Goal: Use online tool/utility: Utilize a website feature to perform a specific function

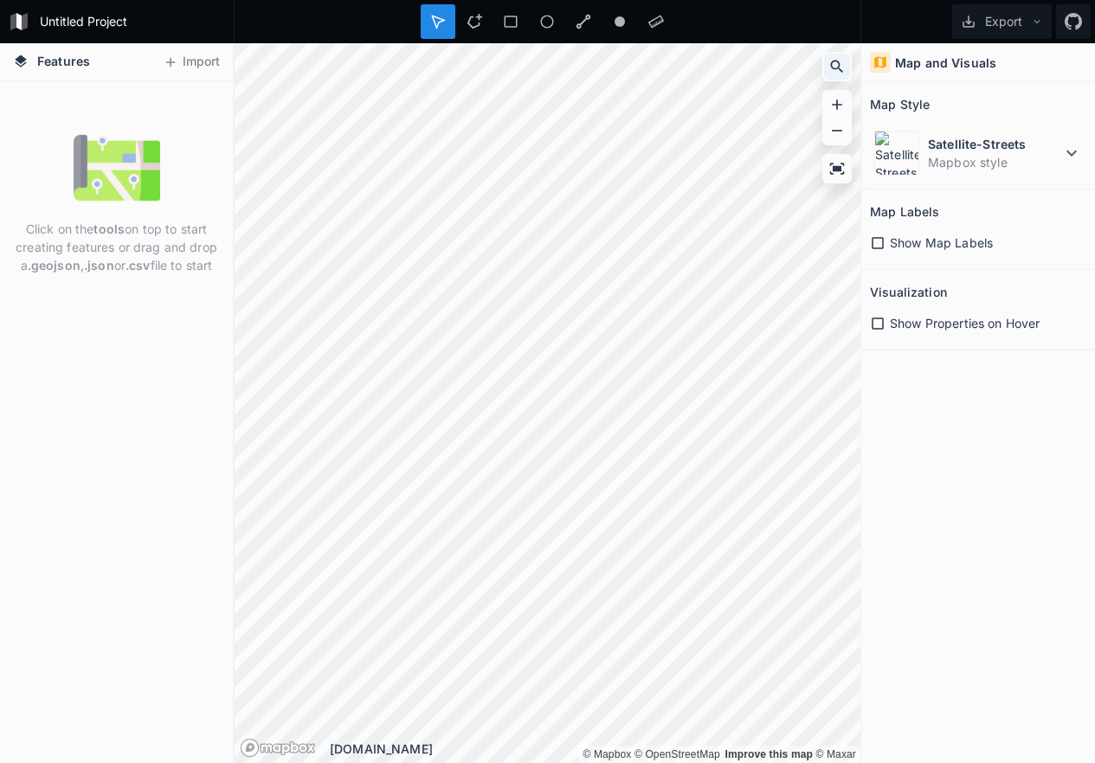
click at [837, 61] on icon at bounding box center [837, 67] width 13 height 13
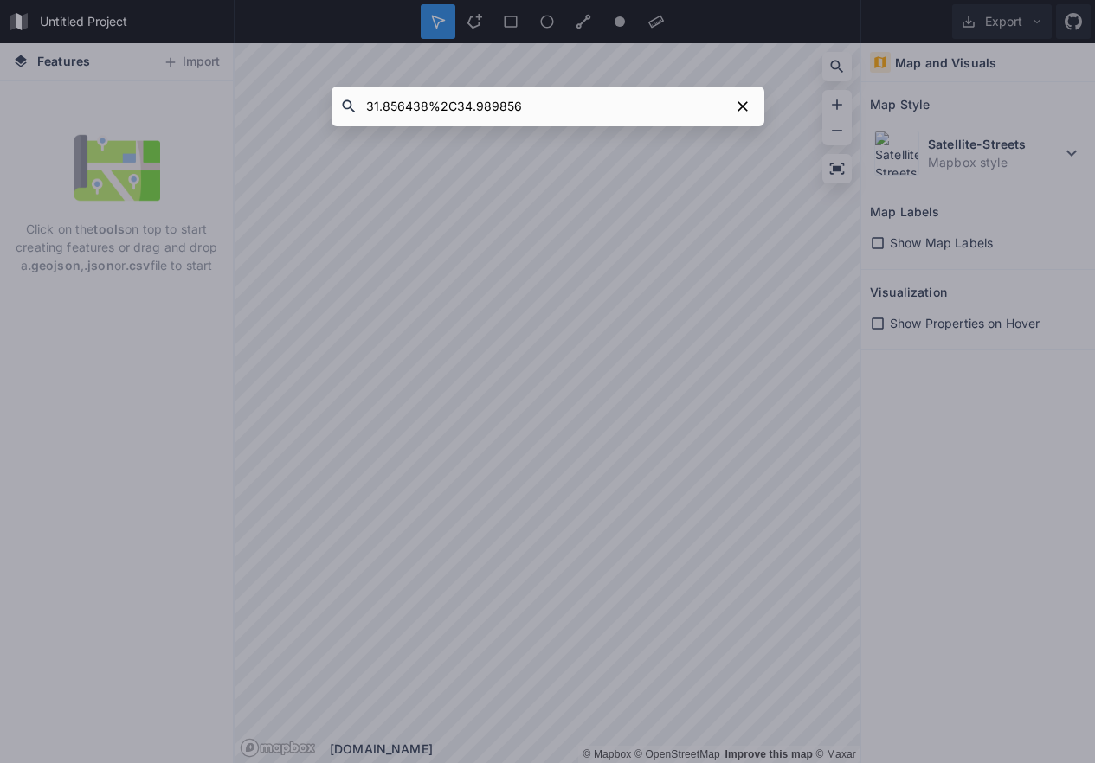
drag, startPoint x: 454, startPoint y: 107, endPoint x: 428, endPoint y: 106, distance: 26.0
click at [428, 107] on input "31.856438%2C34.989856" at bounding box center [543, 106] width 372 height 31
type input "31.856438,34.989856"
click button "submit" at bounding box center [0, 0] width 0 height 0
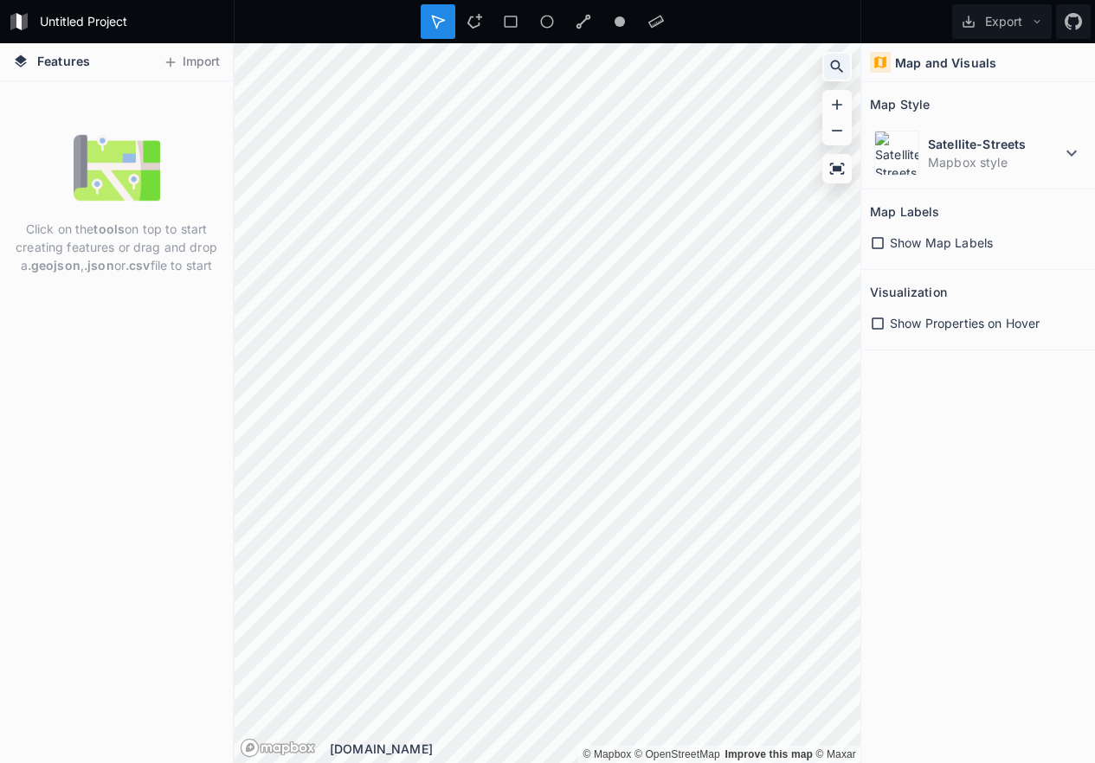
click at [833, 67] on icon at bounding box center [836, 66] width 17 height 17
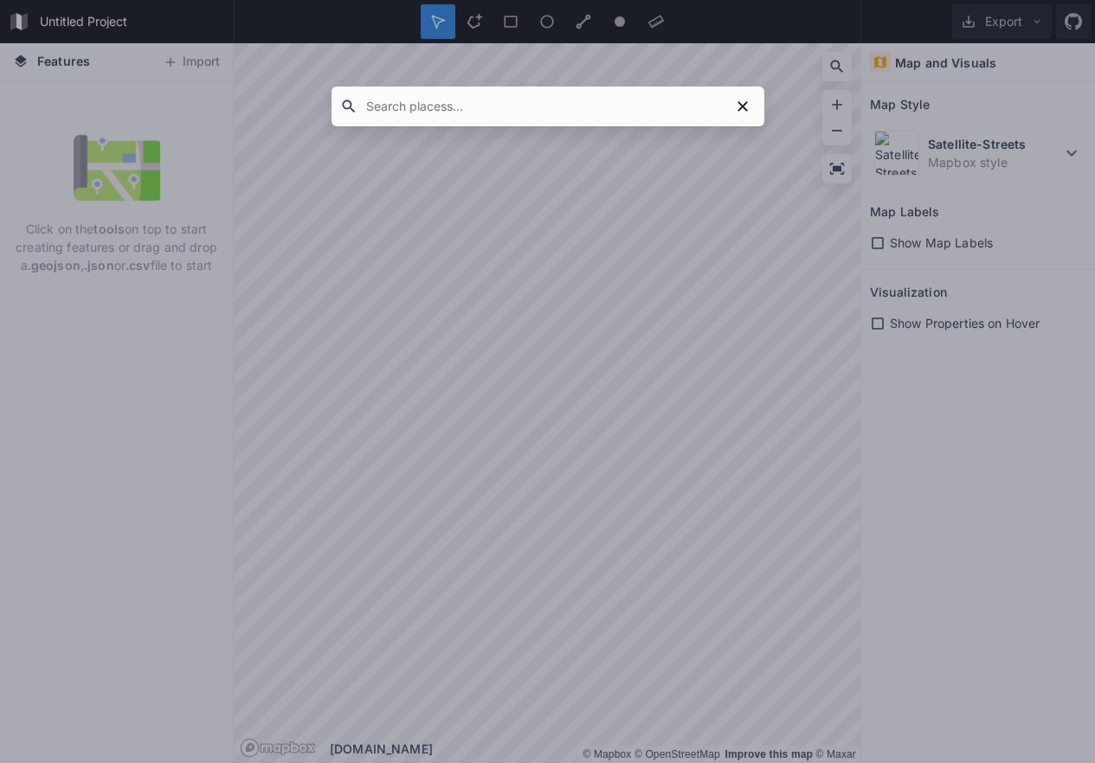
paste input "31.856438%2C34.989856"
type input "31.856438 , 31.856438%2C34.989856"
drag, startPoint x: 437, startPoint y: 108, endPoint x: 314, endPoint y: 107, distance: 122.9
click at [314, 107] on div "31.856438 , 31.856438%2C34.989856" at bounding box center [547, 381] width 1095 height 763
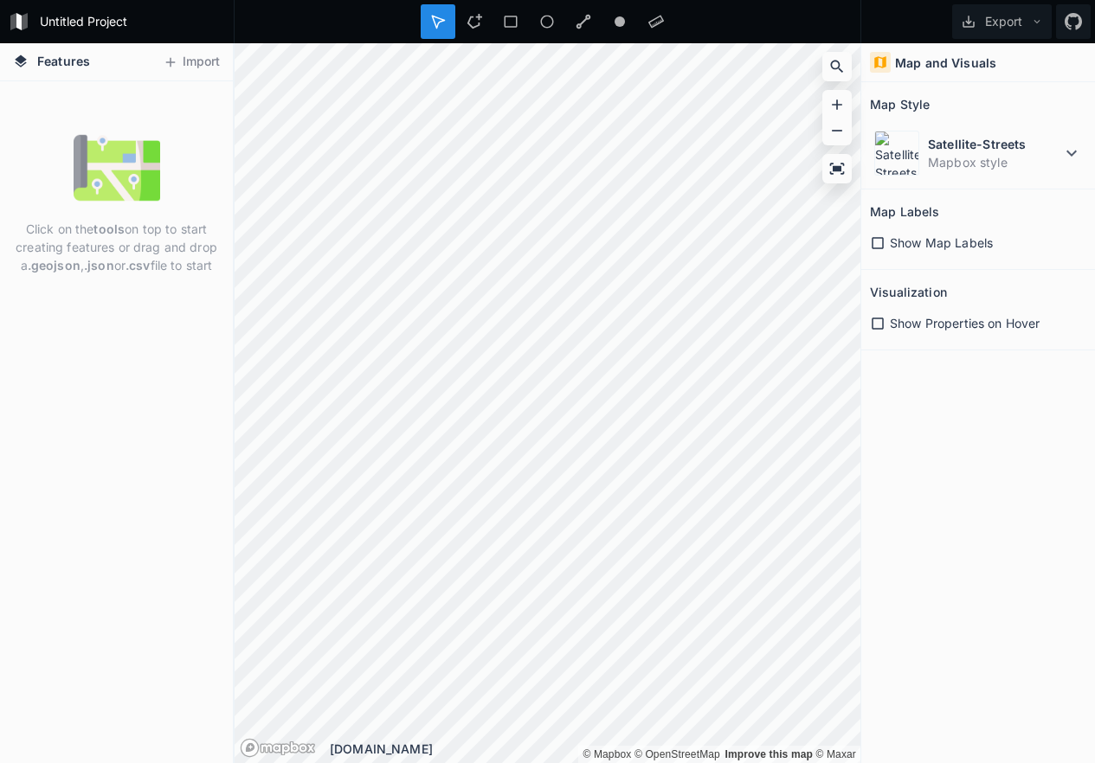
click at [822, 66] on div at bounding box center [836, 66] width 29 height 29
click at [835, 66] on icon at bounding box center [836, 66] width 17 height 17
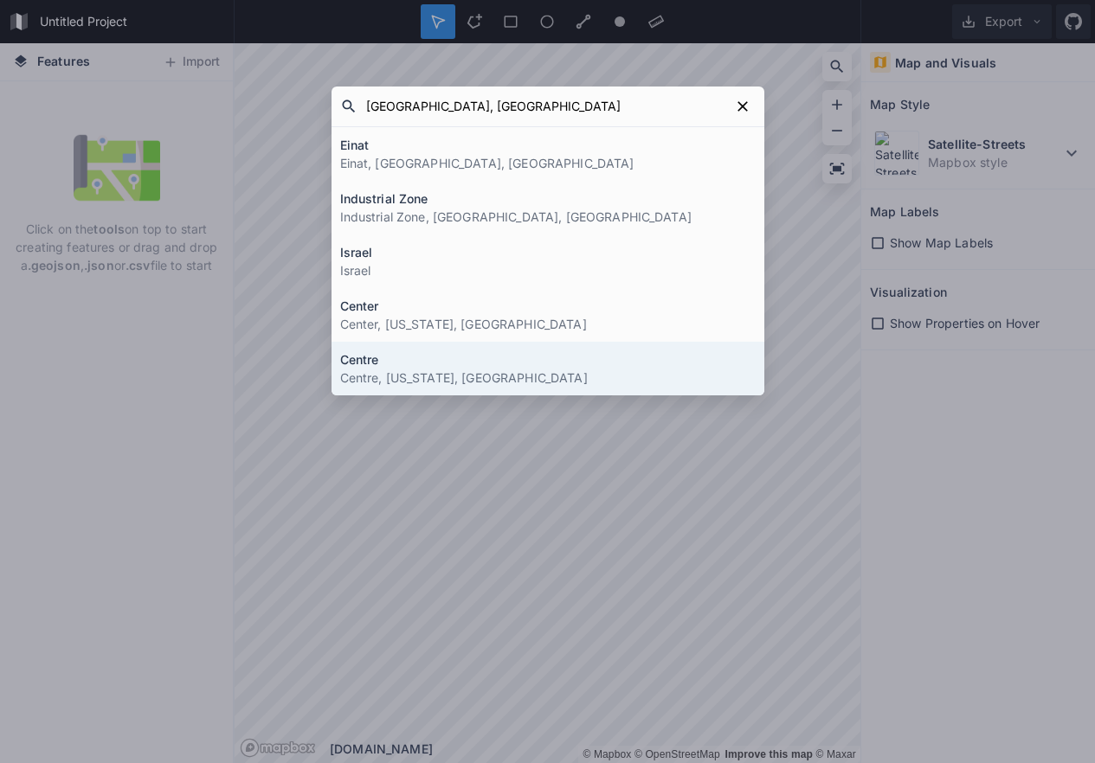
type input "[GEOGRAPHIC_DATA], [GEOGRAPHIC_DATA]"
click at [445, 491] on div "[GEOGRAPHIC_DATA], [GEOGRAPHIC_DATA], [GEOGRAPHIC_DATA], [GEOGRAPHIC_DATA], [GE…" at bounding box center [547, 381] width 1095 height 763
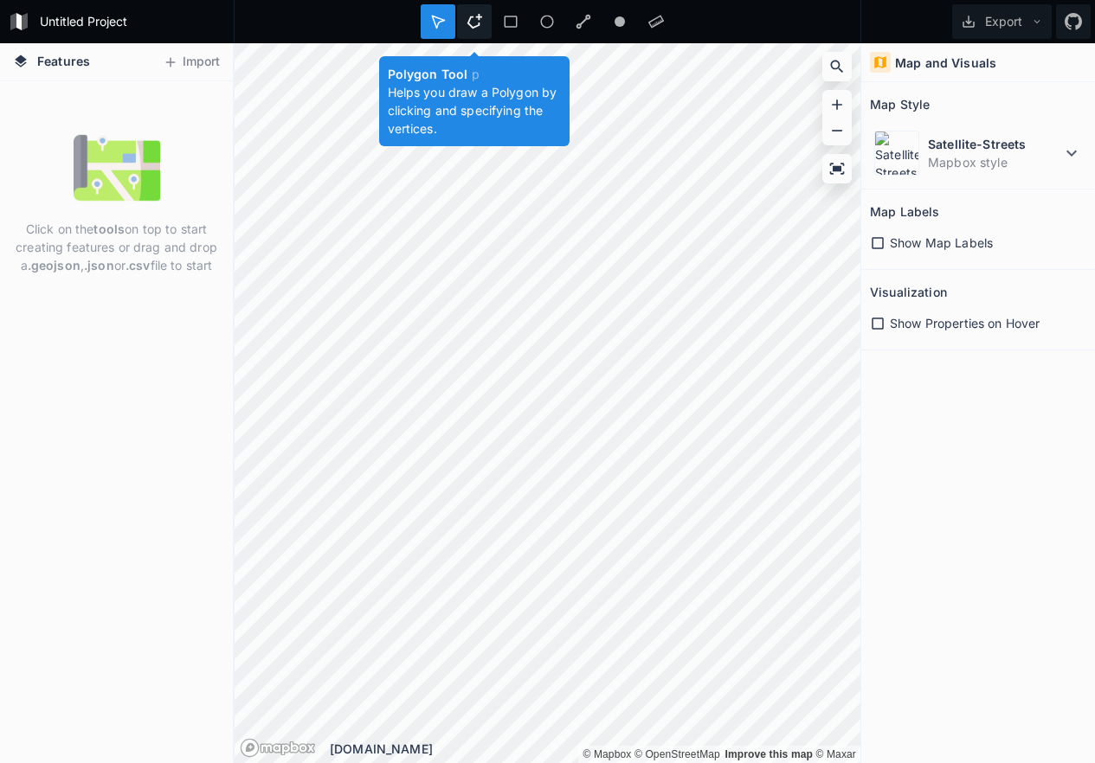
click at [474, 20] on icon at bounding box center [474, 22] width 16 height 16
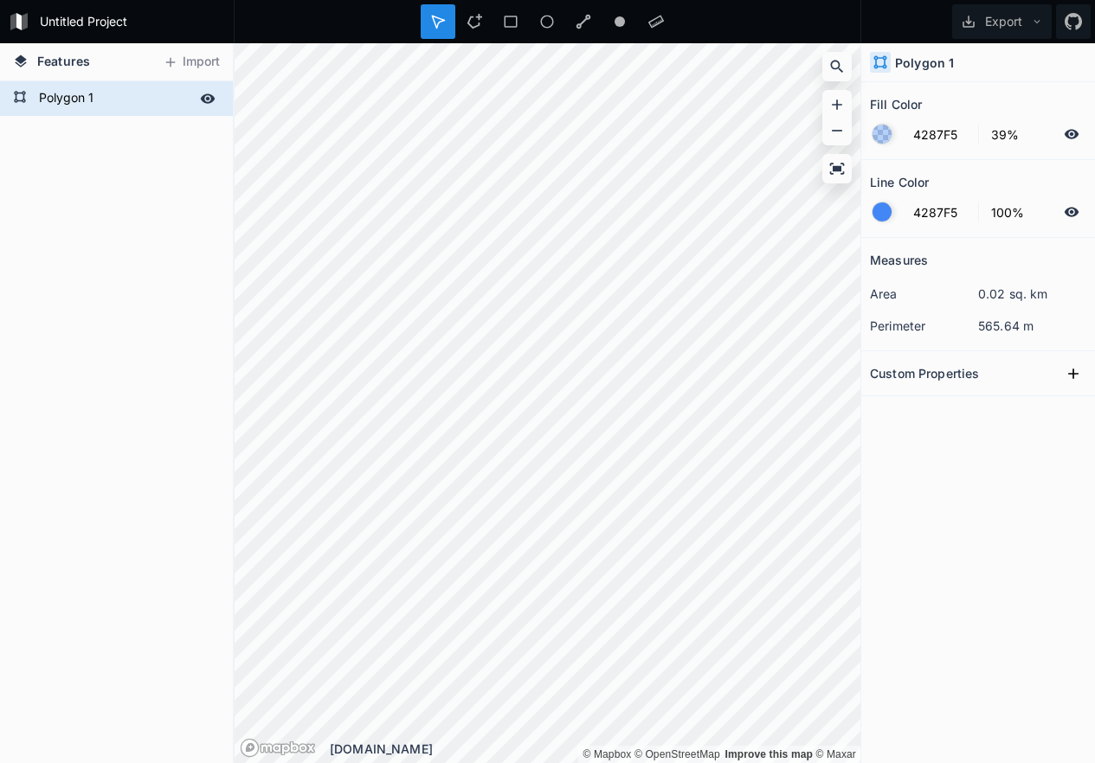
click at [57, 94] on form "Polygon 1" at bounding box center [115, 99] width 162 height 26
click at [13, 96] on icon at bounding box center [20, 97] width 14 height 14
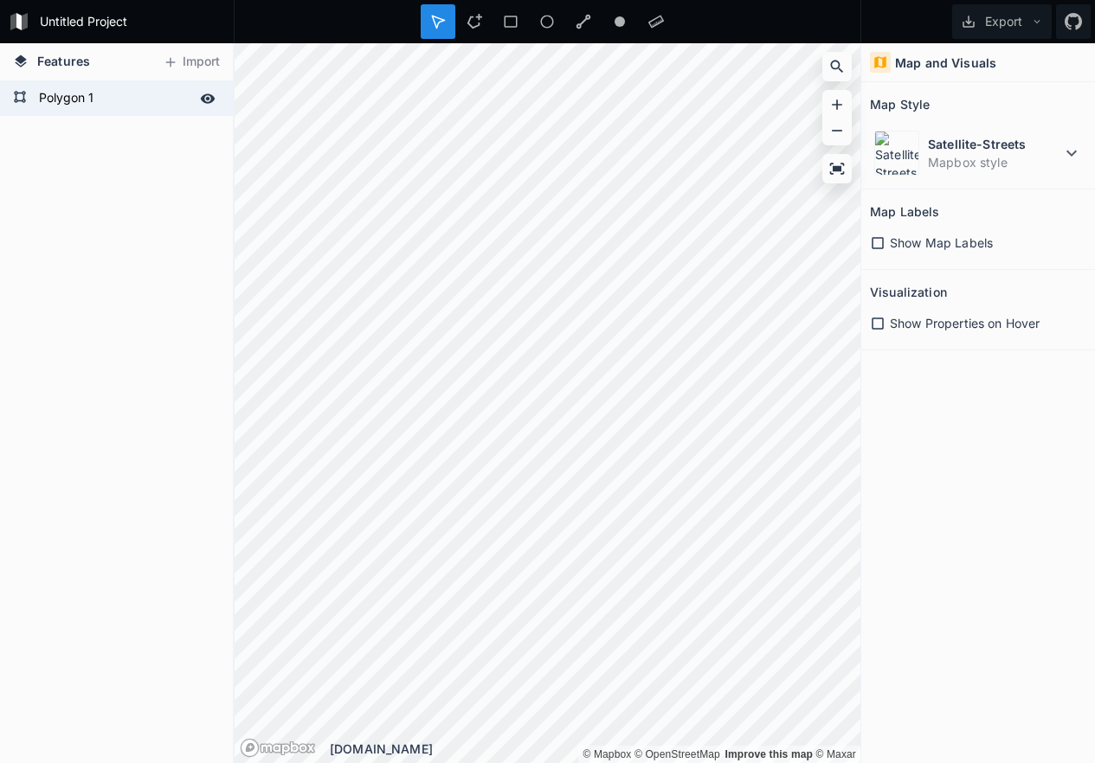
click at [24, 98] on icon at bounding box center [20, 97] width 14 height 14
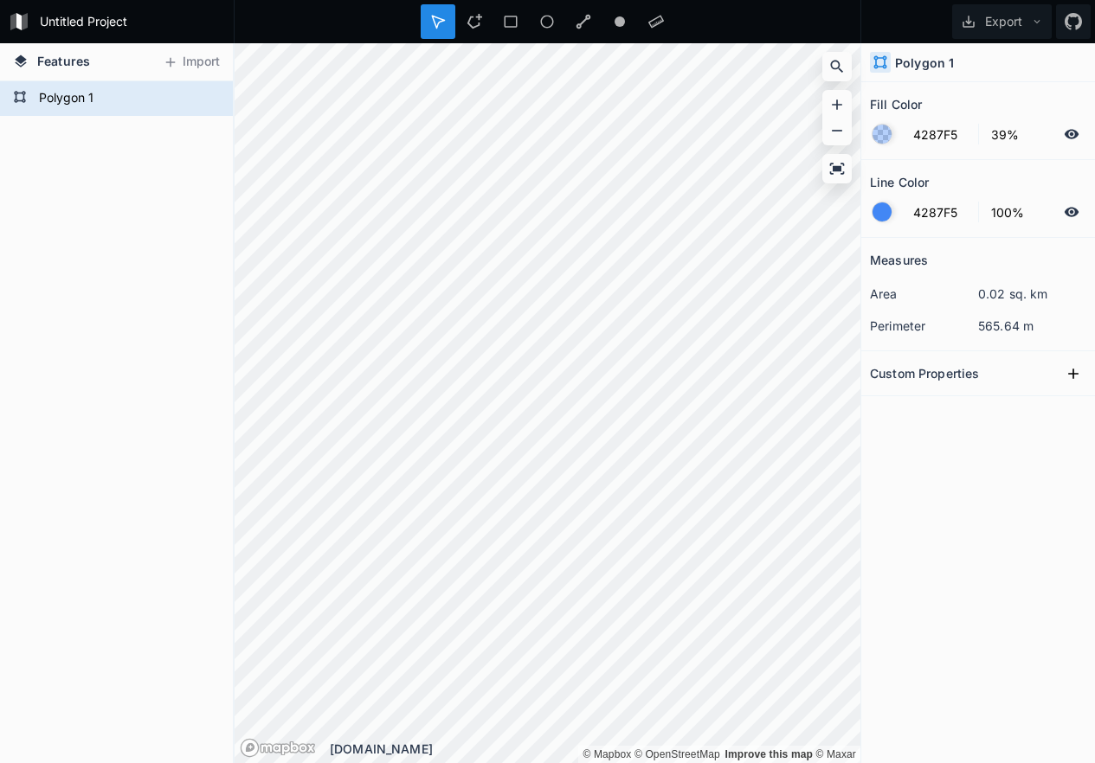
click at [896, 293] on dt "area" at bounding box center [924, 294] width 108 height 18
click at [890, 327] on dt "perimeter" at bounding box center [924, 326] width 108 height 18
click at [1006, 20] on button "Export" at bounding box center [1002, 21] width 100 height 35
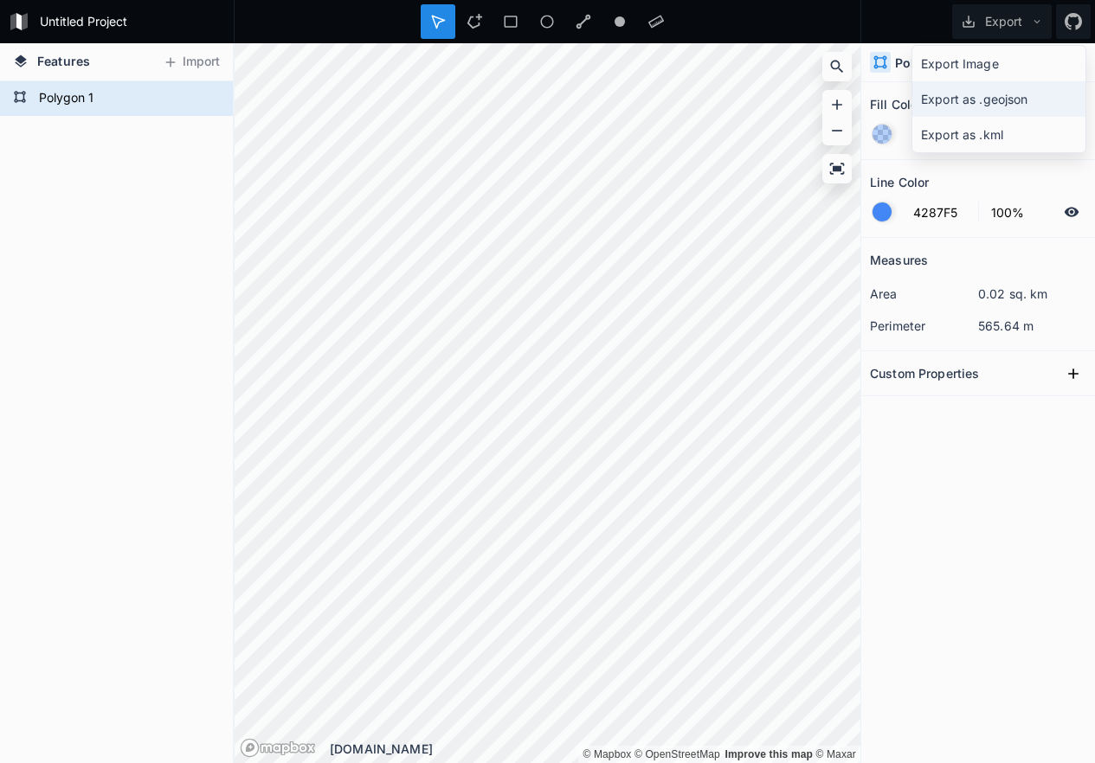
click at [998, 117] on div "Export as .geojson" at bounding box center [998, 134] width 173 height 35
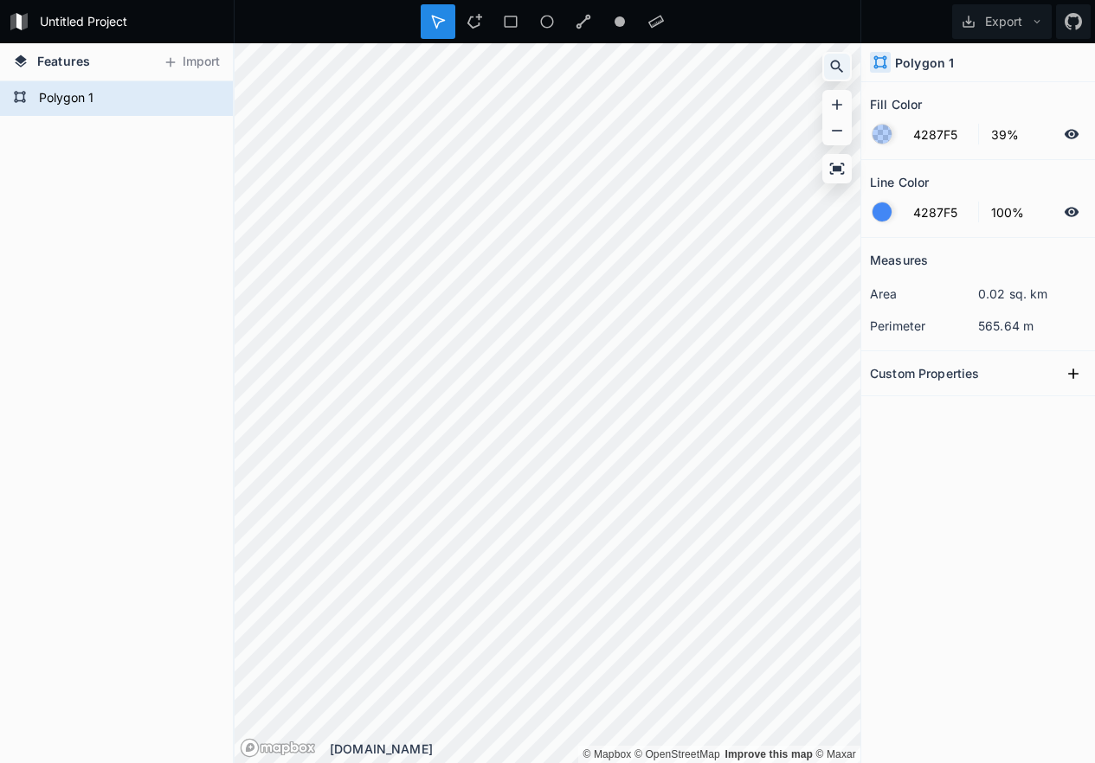
click at [833, 62] on icon at bounding box center [836, 66] width 17 height 17
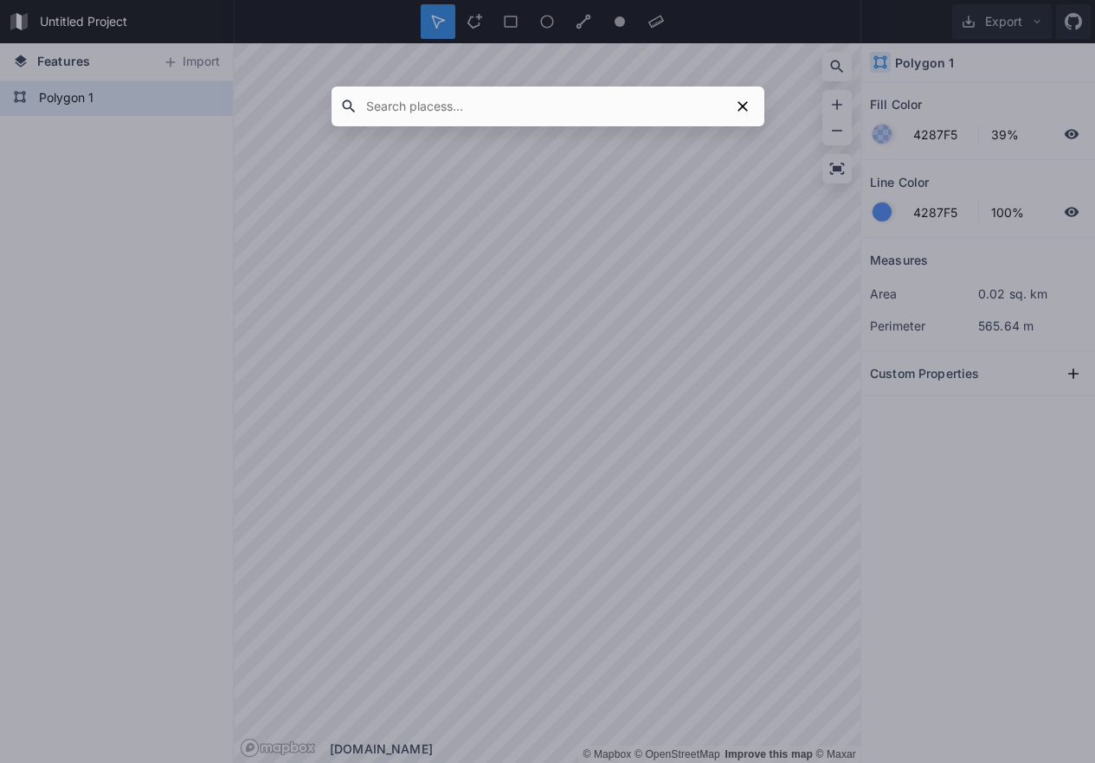
click at [645, 104] on input "text" at bounding box center [543, 106] width 372 height 31
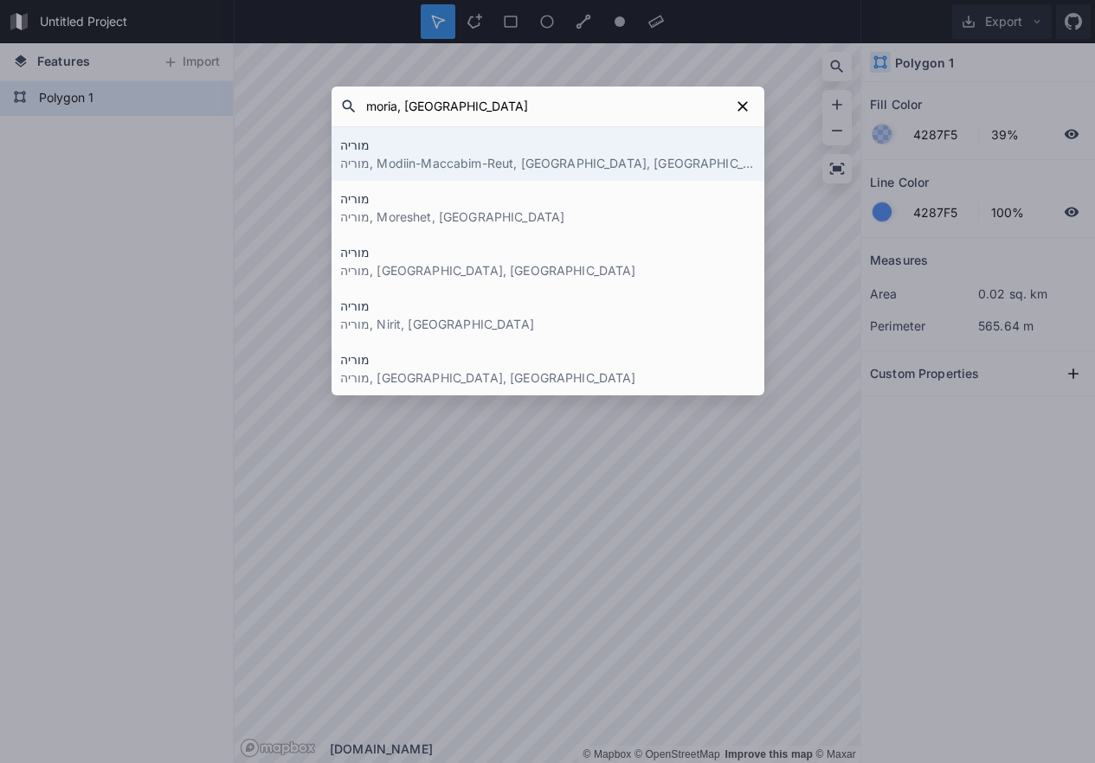
type input "moria, [GEOGRAPHIC_DATA]"
click at [586, 159] on p "מוריה, Modiin-Maccabim-Reut, [GEOGRAPHIC_DATA], [GEOGRAPHIC_DATA]" at bounding box center [547, 163] width 415 height 18
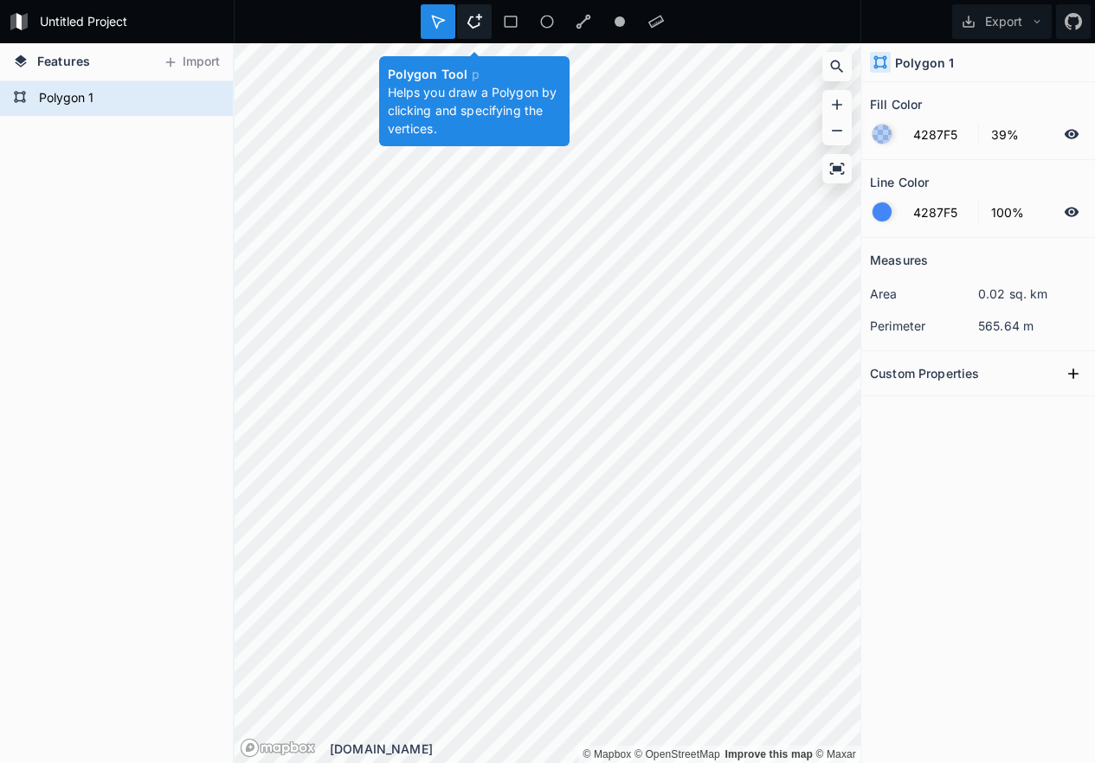
click at [476, 19] on icon at bounding box center [474, 22] width 16 height 16
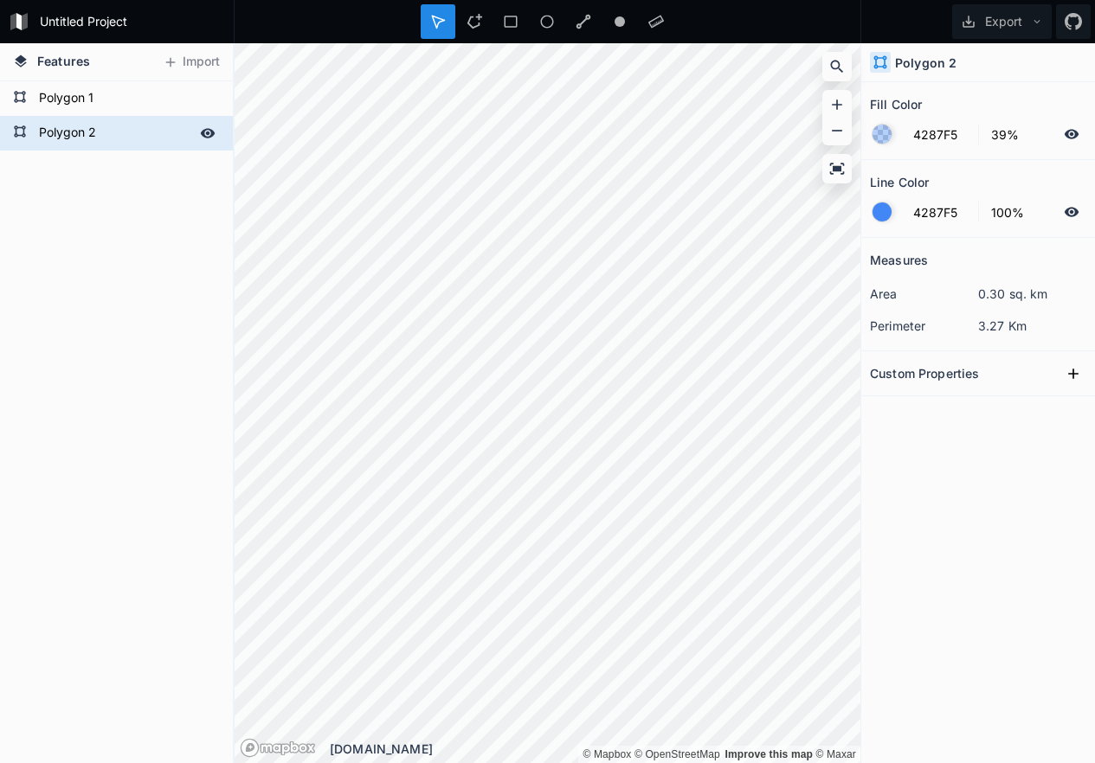
click at [87, 130] on form "Polygon 2" at bounding box center [115, 133] width 162 height 26
click at [1007, 21] on button "Export" at bounding box center [1002, 21] width 100 height 35
click at [102, 20] on form "Untitled Project" at bounding box center [132, 22] width 196 height 26
type input "Project 1"
click input "submit" at bounding box center [0, 0] width 0 height 0
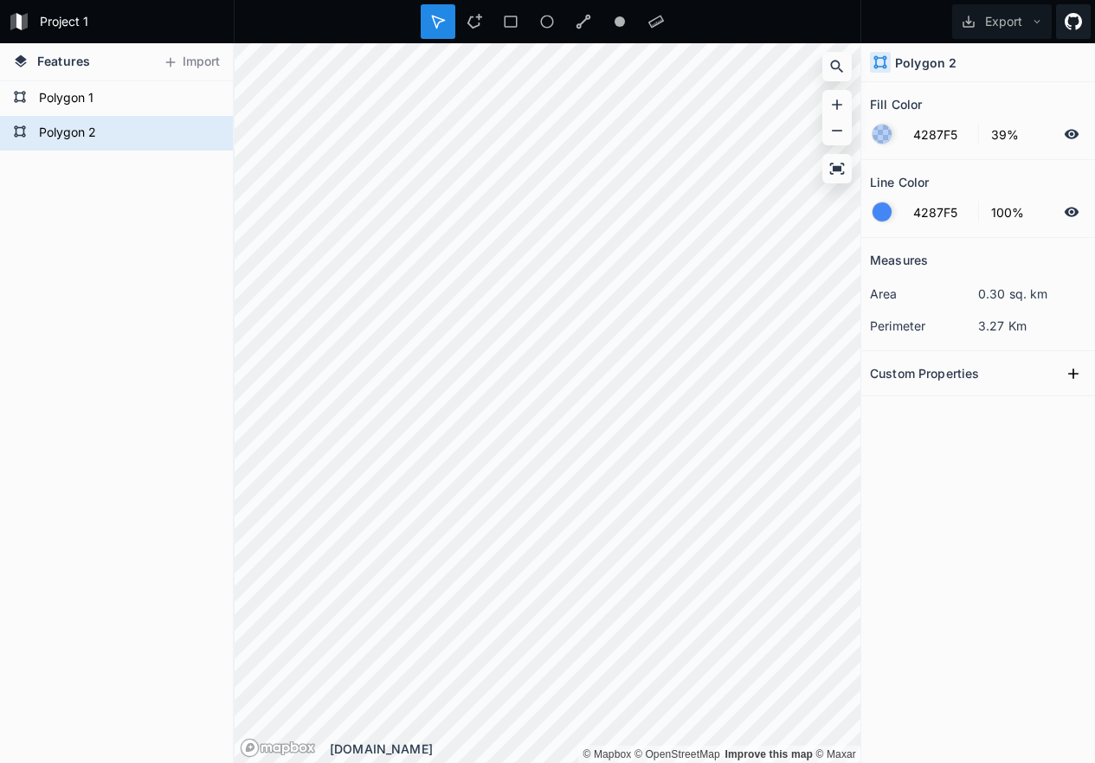
click at [1075, 17] on icon at bounding box center [1072, 21] width 17 height 17
click at [1000, 23] on button "Export" at bounding box center [1002, 21] width 100 height 35
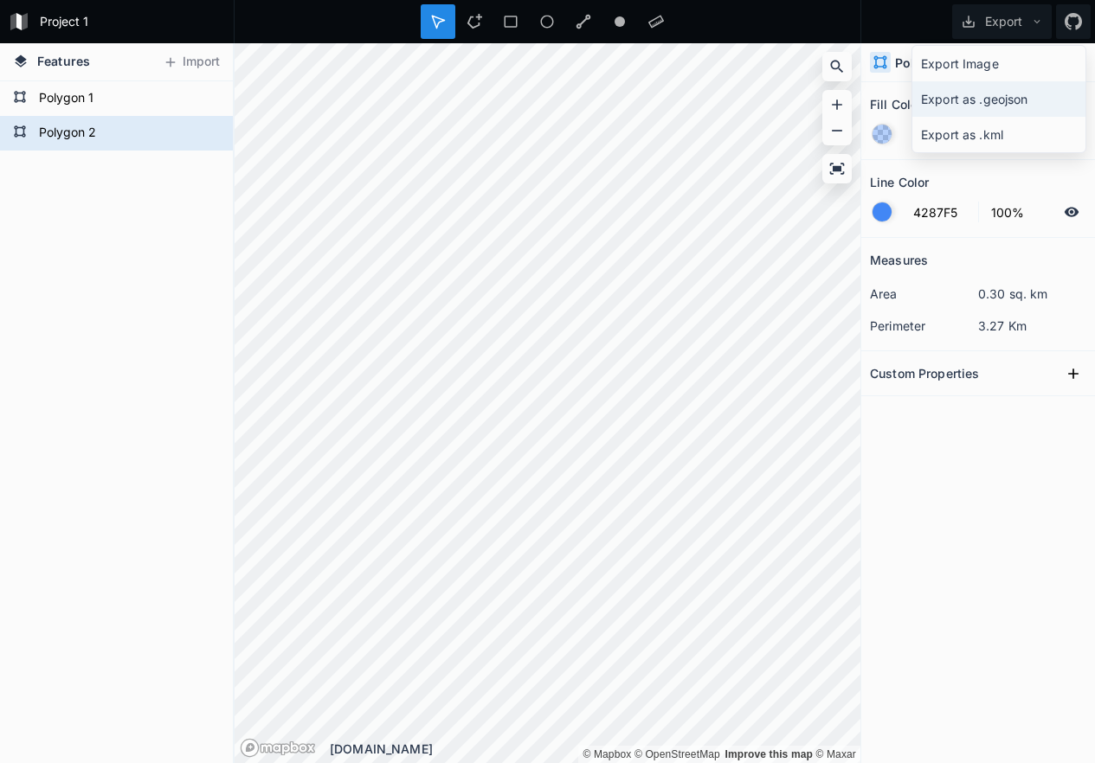
click at [974, 117] on div "Export as .geojson" at bounding box center [998, 134] width 173 height 35
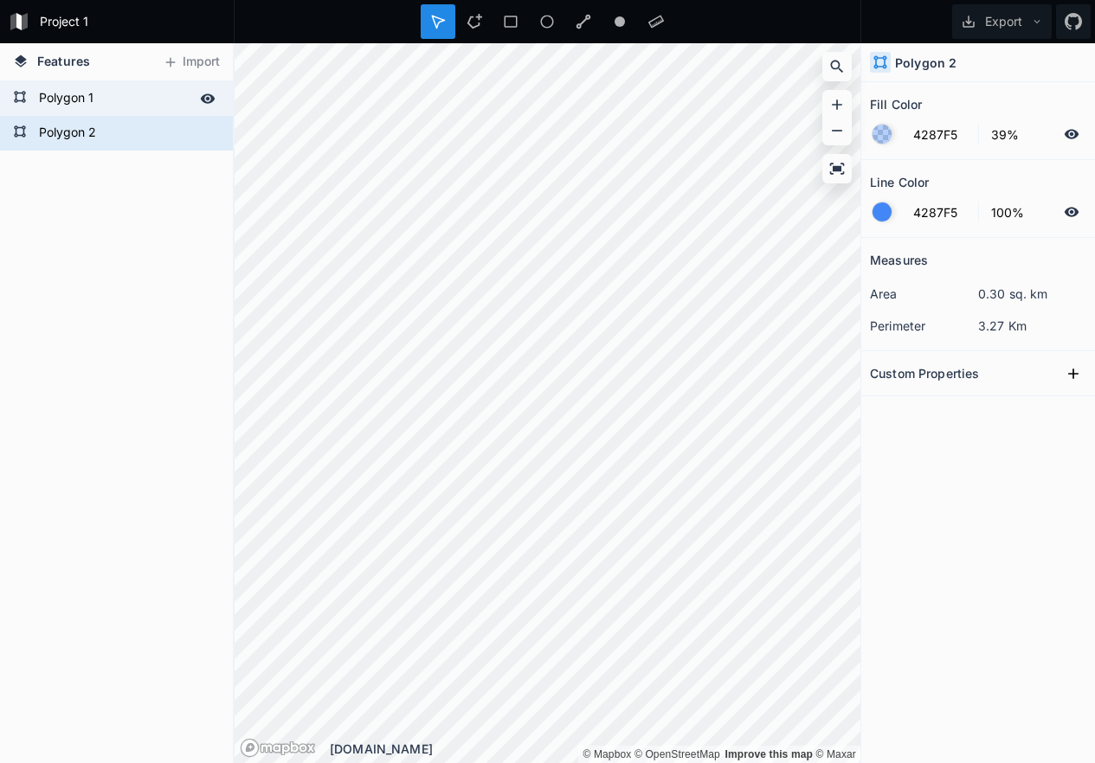
click at [132, 98] on form "Polygon 1" at bounding box center [115, 99] width 162 height 26
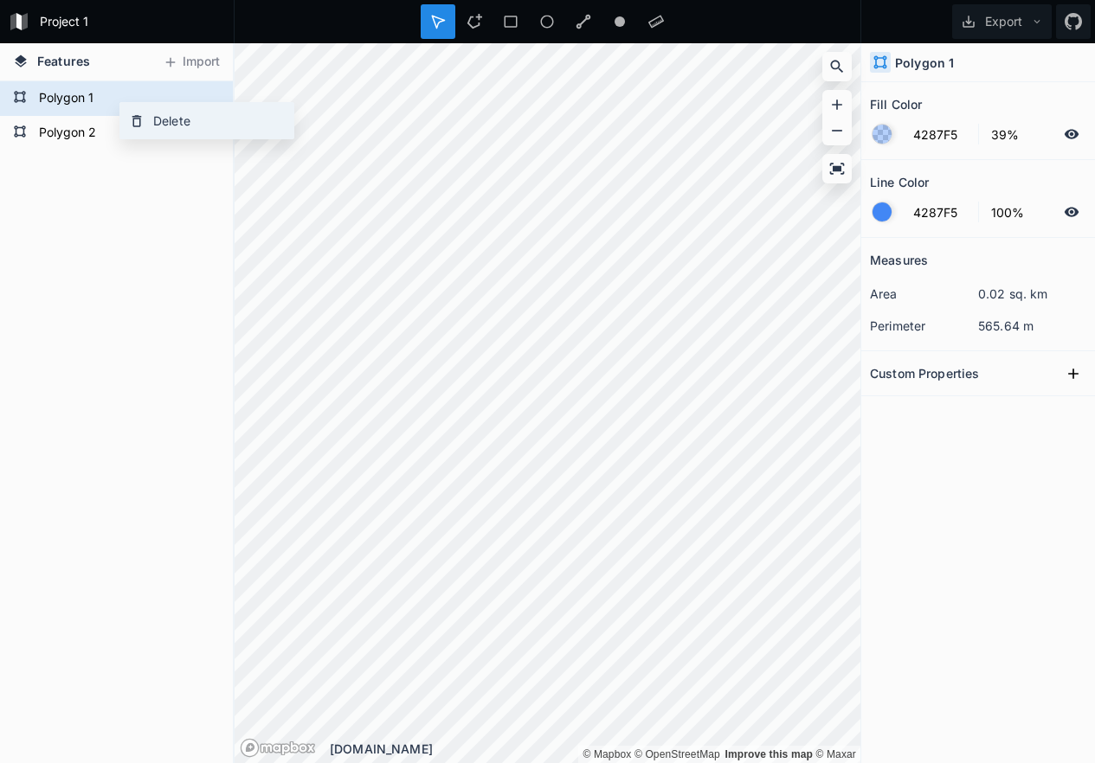
click at [153, 118] on div "Delete" at bounding box center [206, 120] width 173 height 35
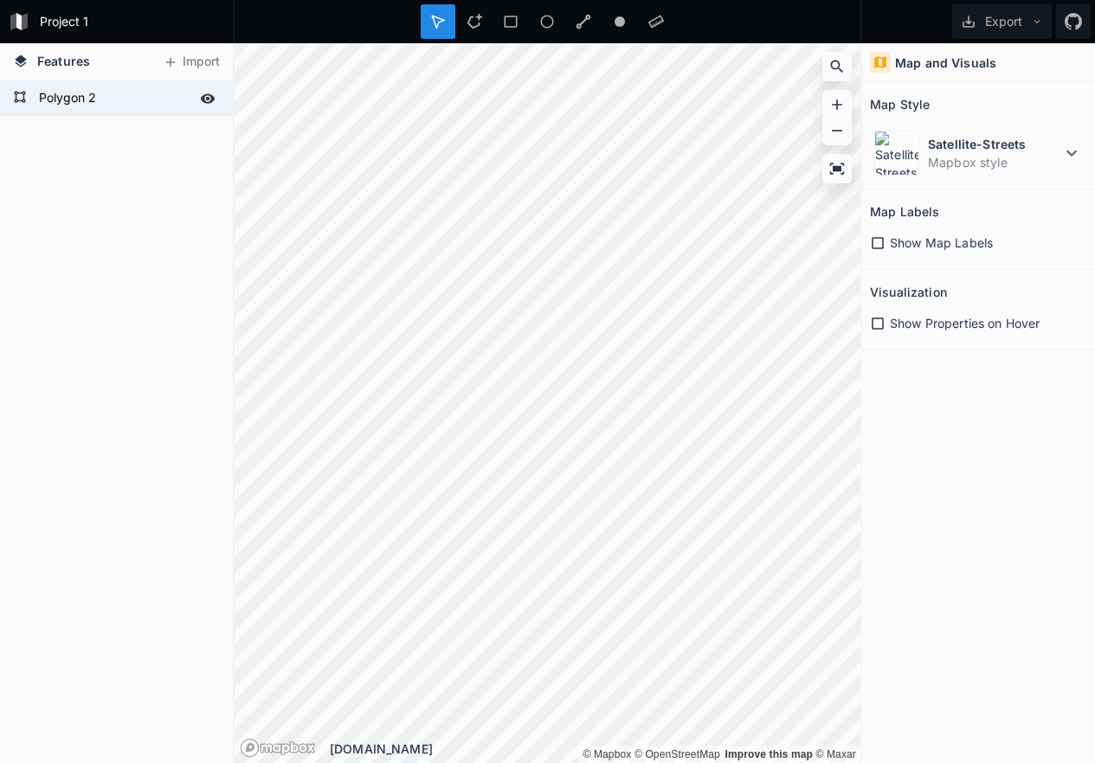
click at [122, 101] on form "Polygon 2" at bounding box center [115, 99] width 162 height 26
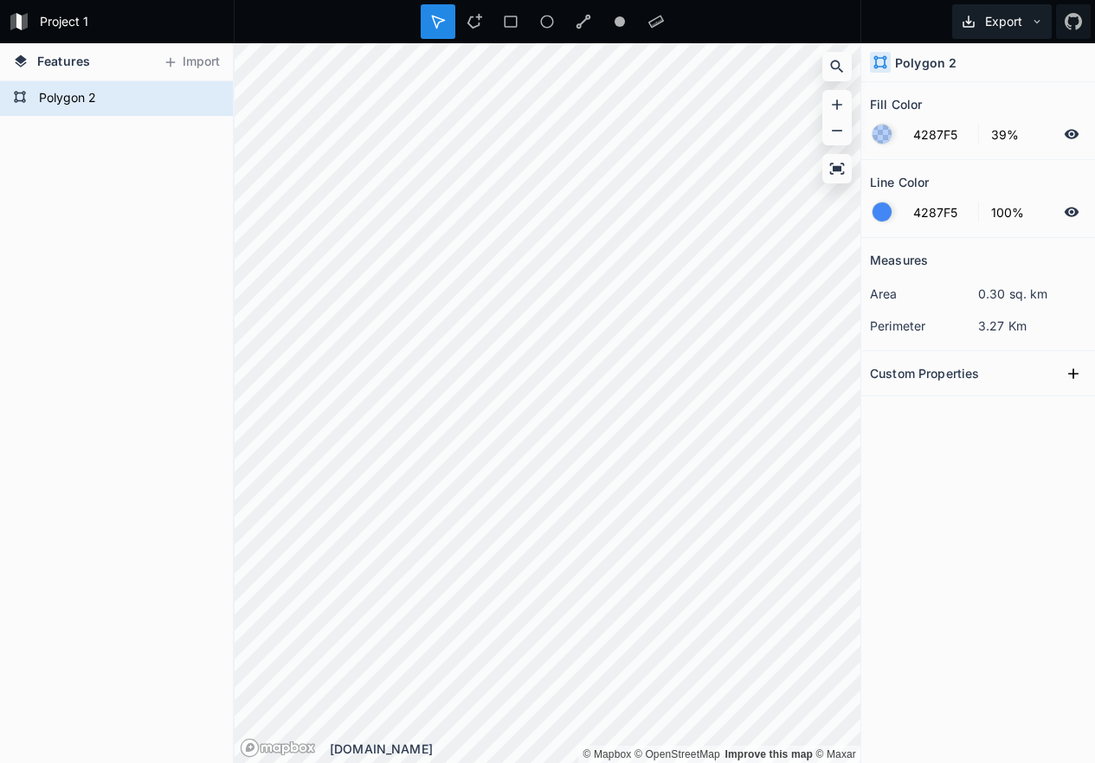
click at [1007, 24] on button "Export" at bounding box center [1002, 21] width 100 height 35
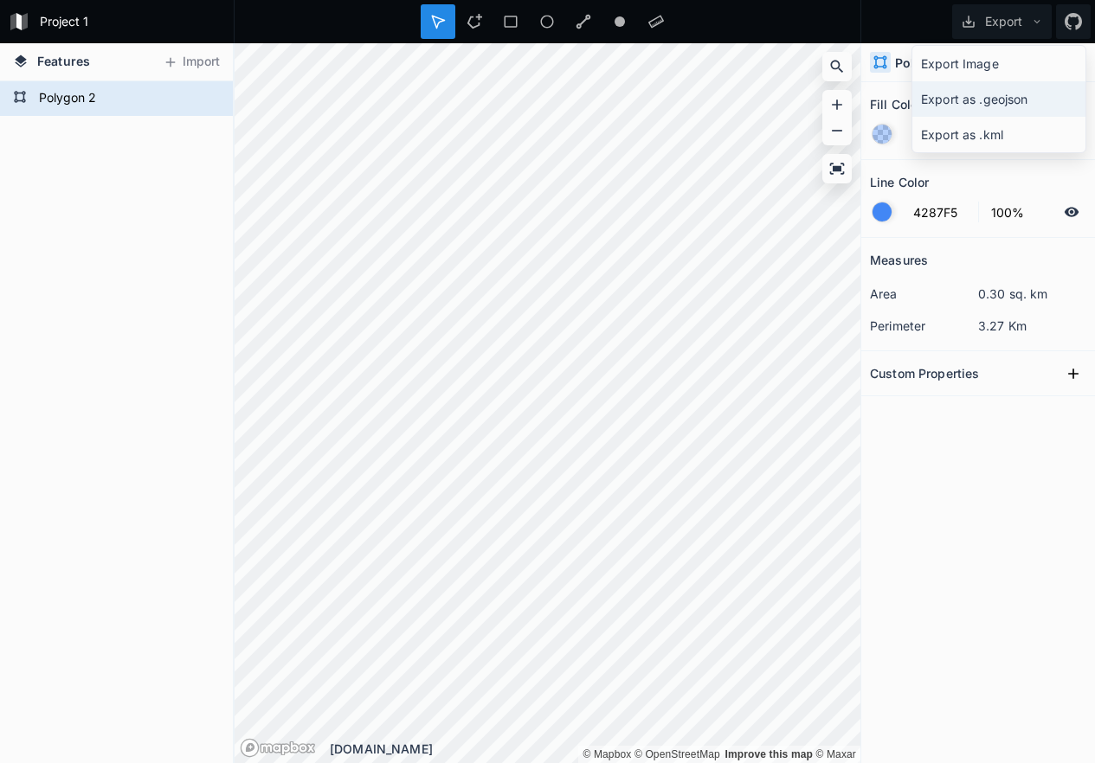
click at [970, 117] on div "Export as .geojson" at bounding box center [998, 134] width 173 height 35
